Goal: Information Seeking & Learning: Learn about a topic

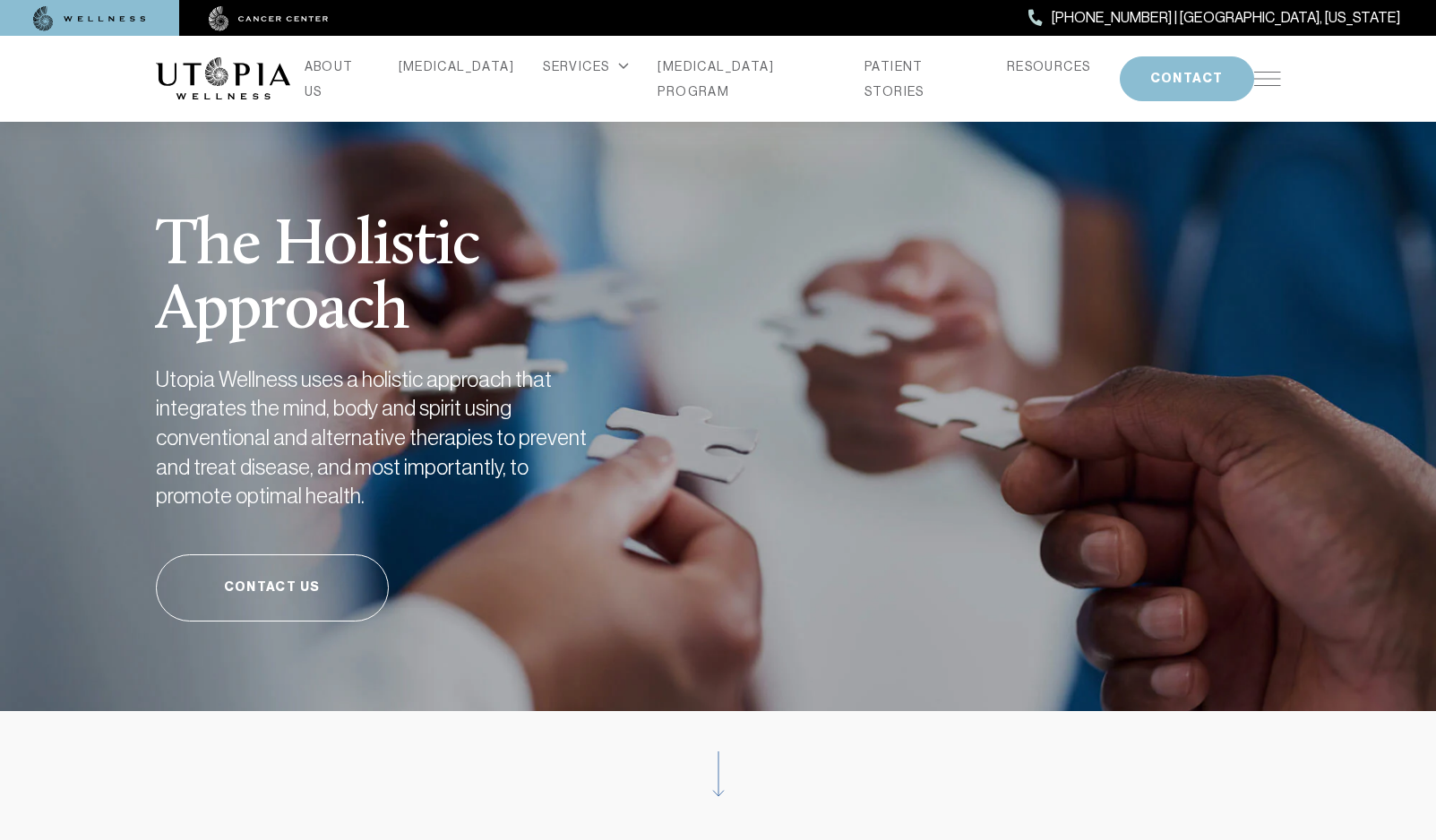
click at [1268, 73] on img at bounding box center [1268, 78] width 27 height 14
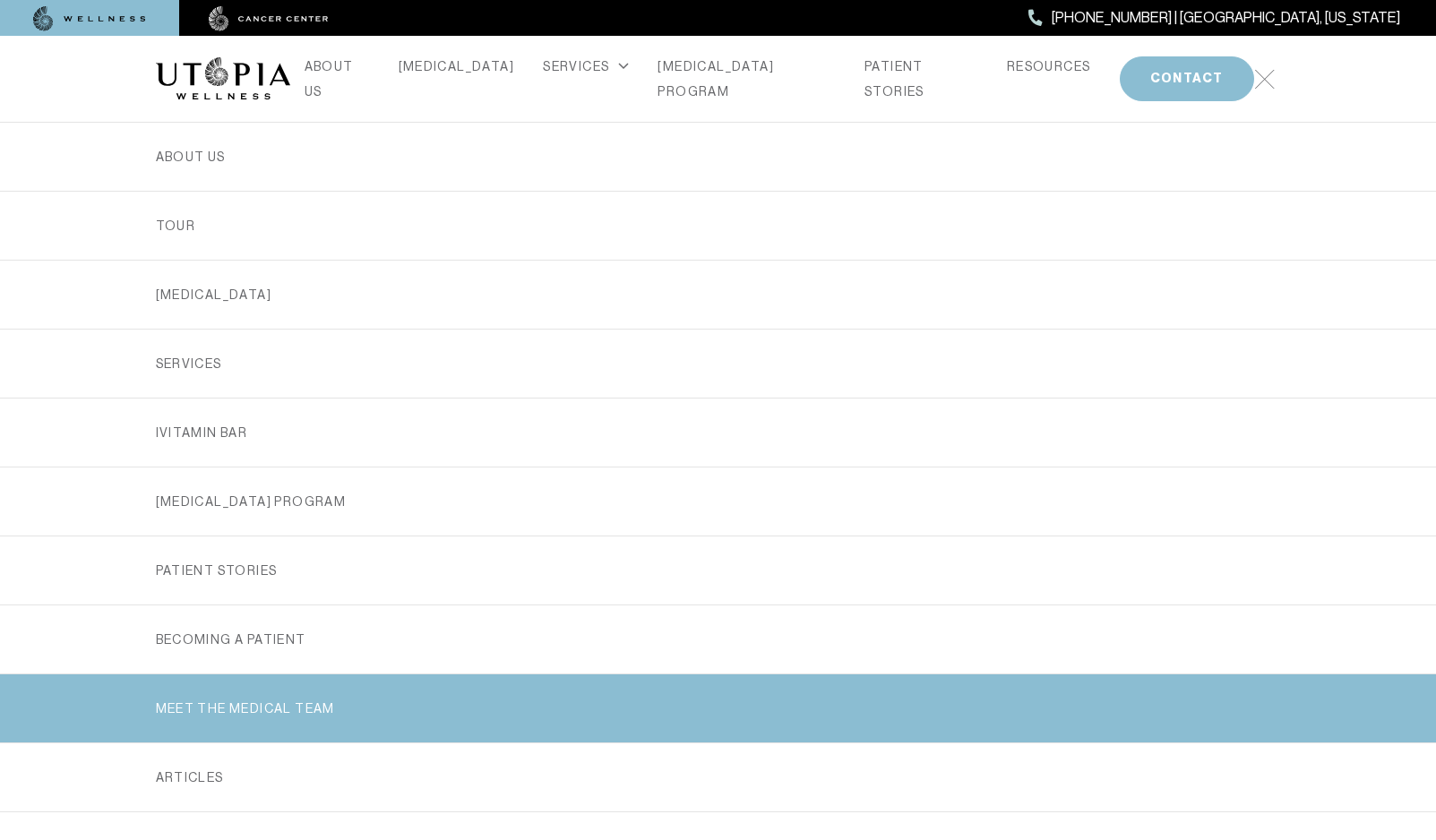
click at [255, 709] on link "MEET THE MEDICAL TEAM" at bounding box center [718, 709] width 1125 height 68
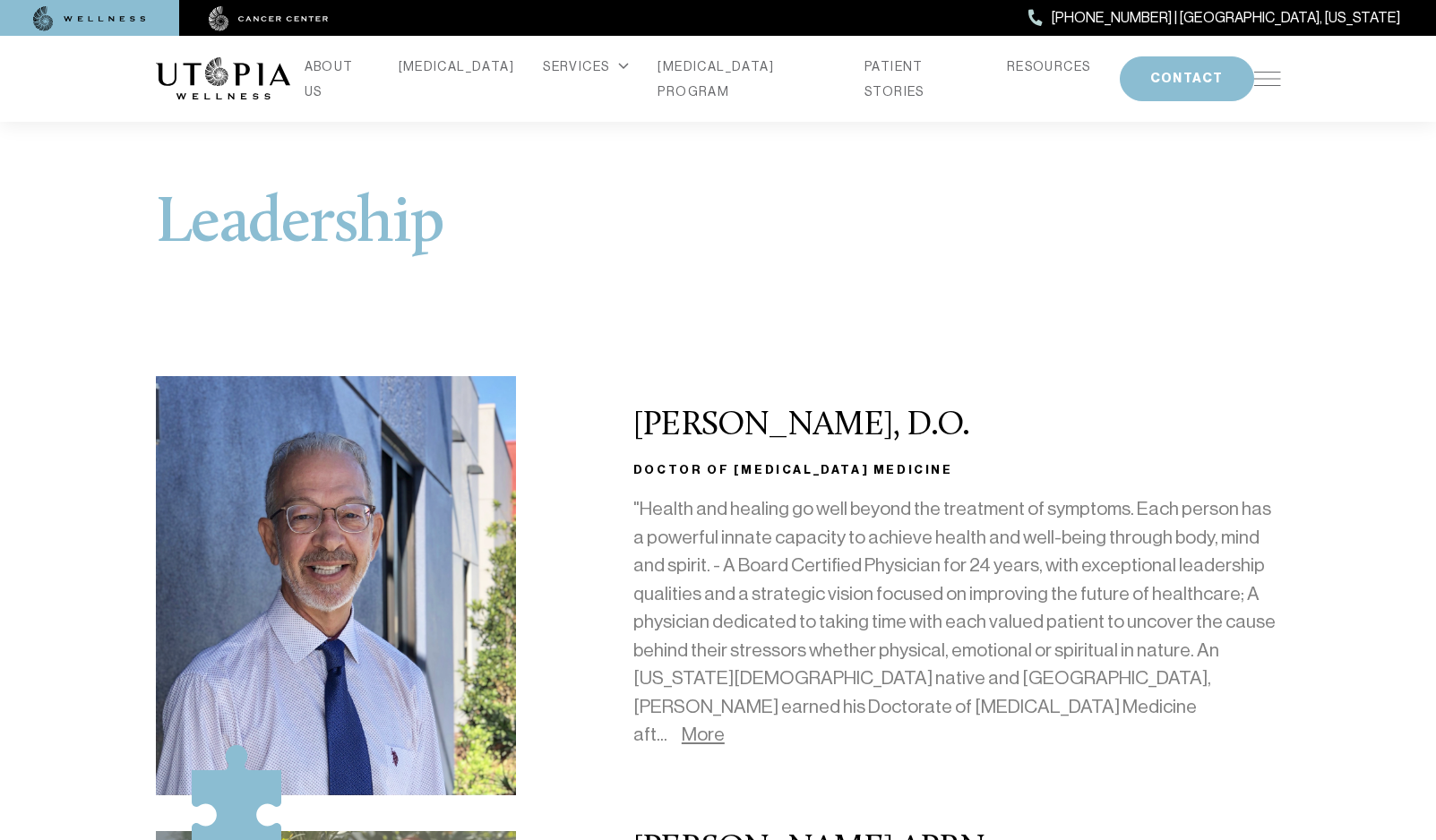
click at [724, 725] on link "More" at bounding box center [702, 734] width 43 height 22
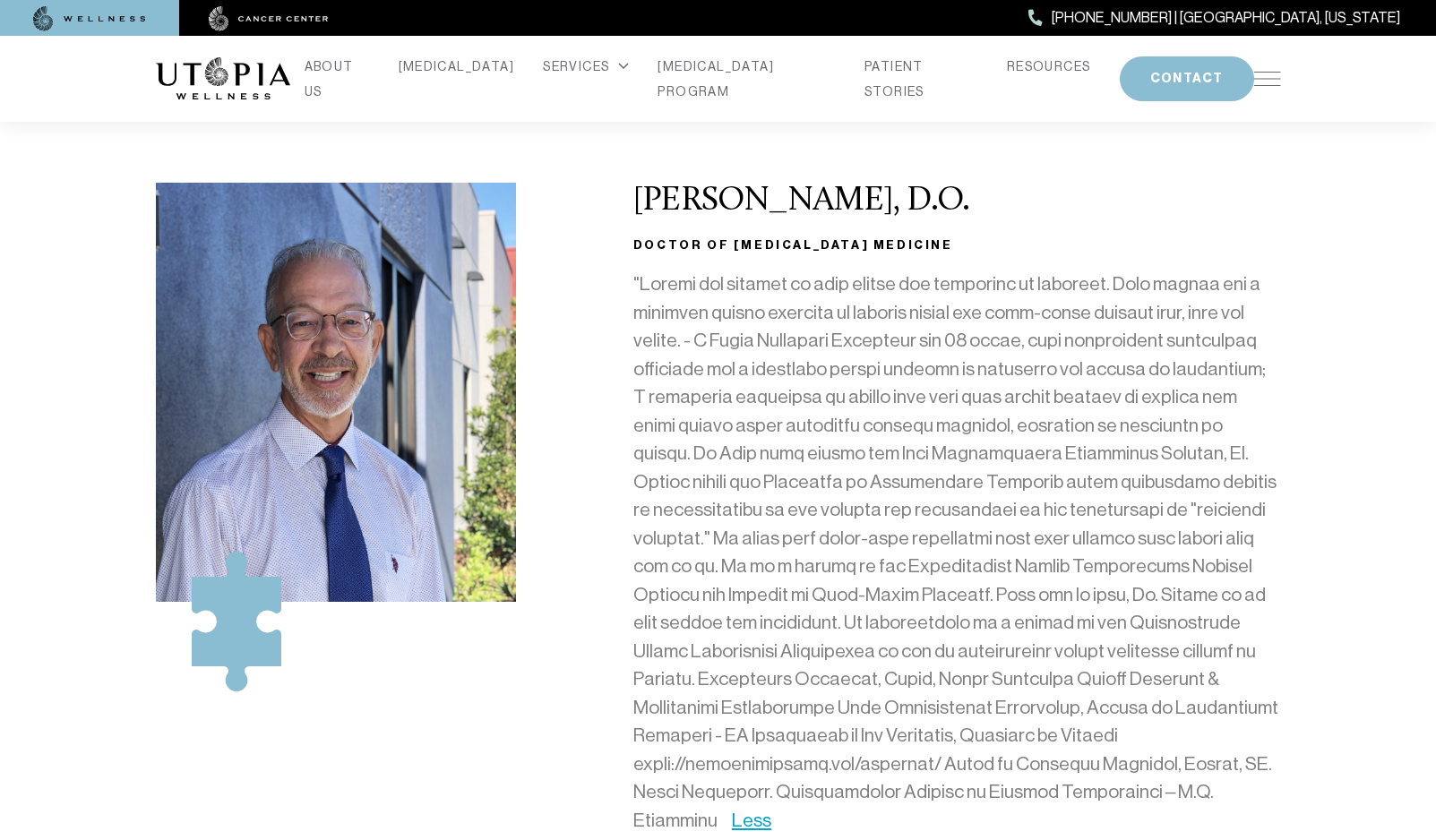
scroll to position [251, 0]
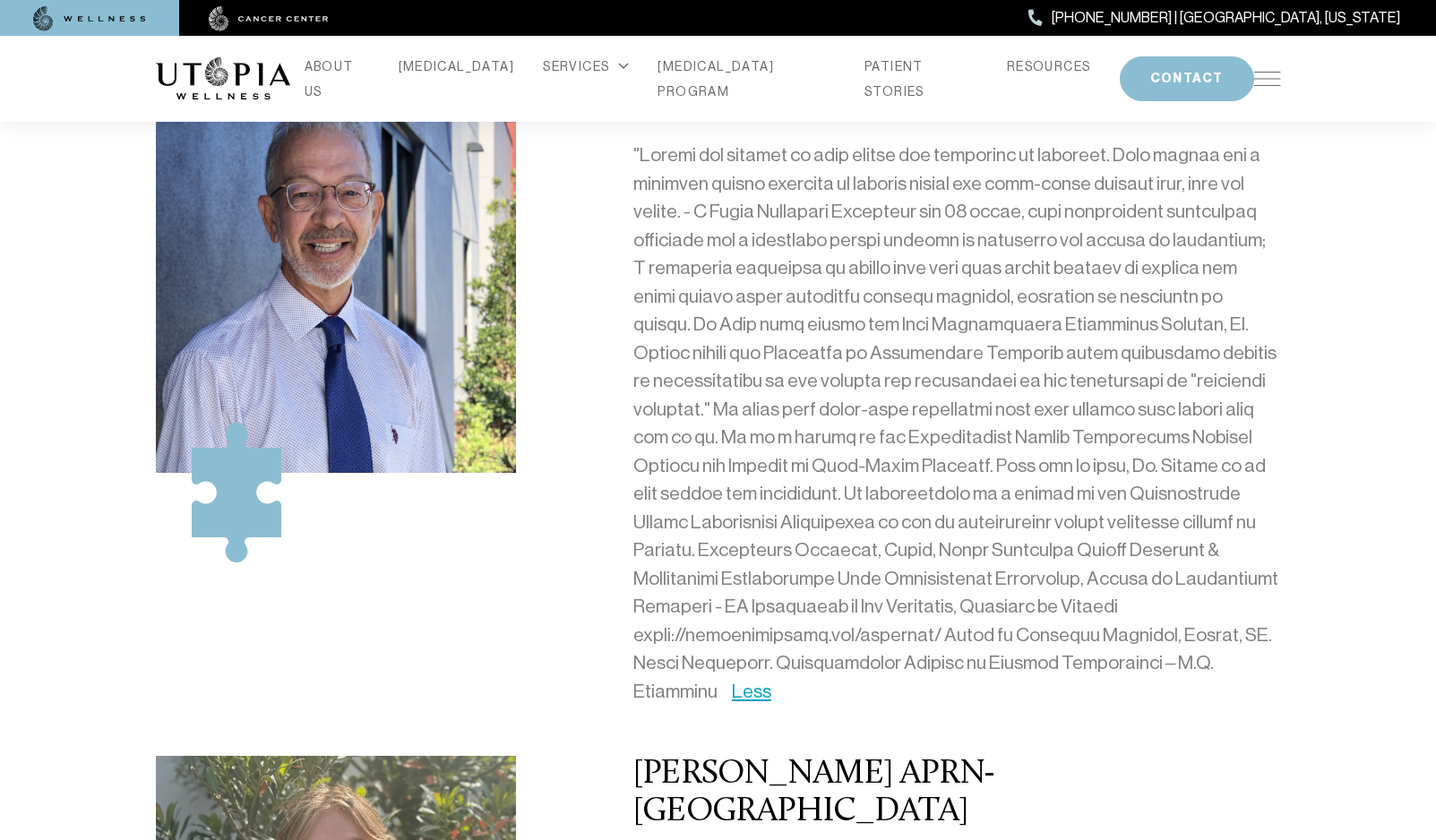
scroll to position [286, 0]
